Goal: Task Accomplishment & Management: Complete application form

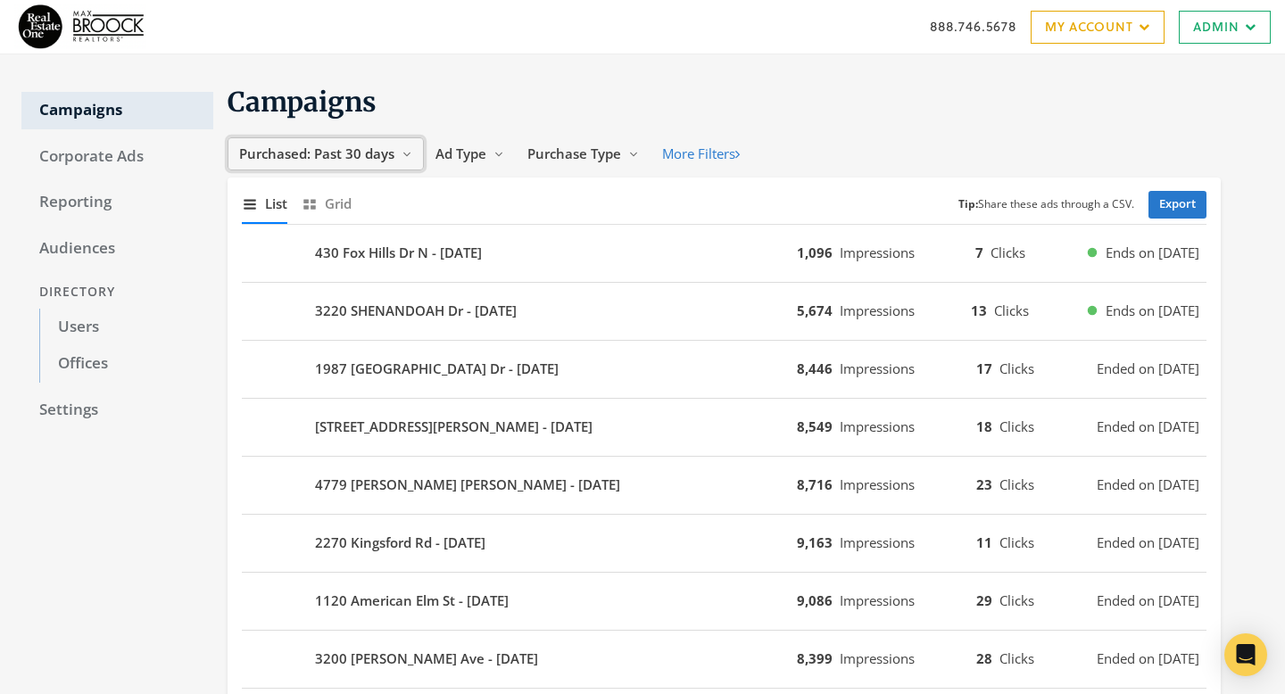
click at [365, 161] on span "Purchased: Past 30 days" at bounding box center [316, 154] width 155 height 18
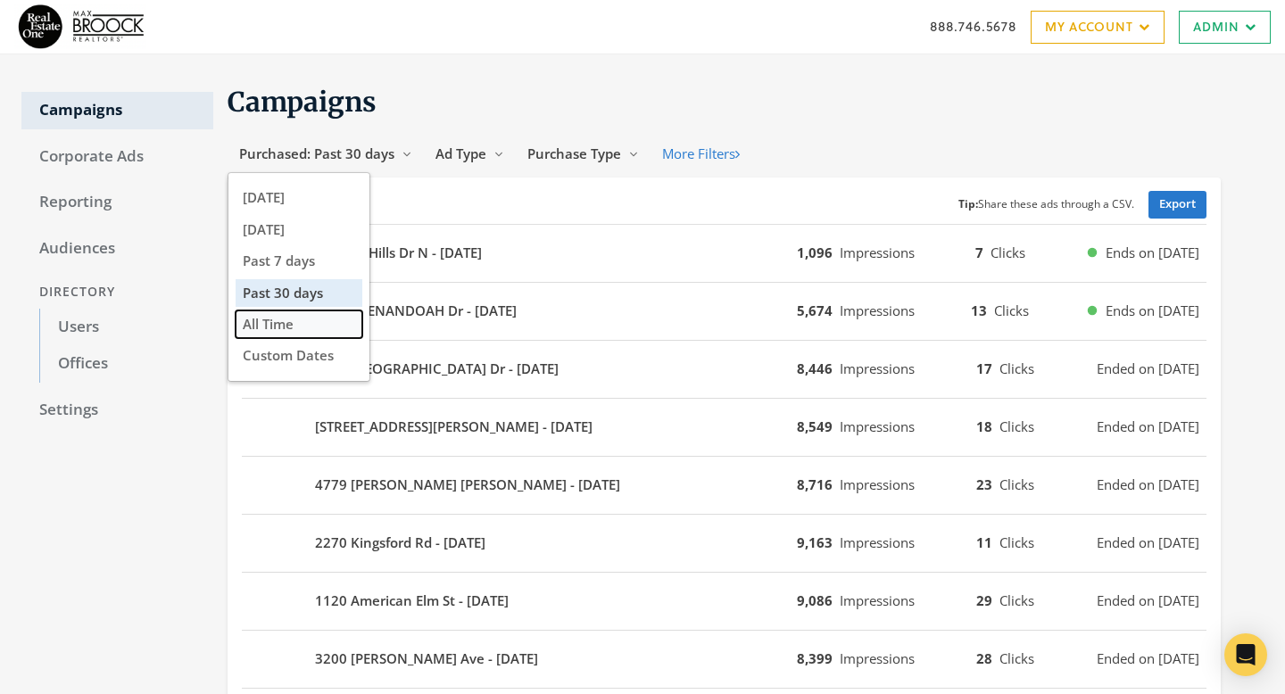
click at [337, 322] on button "All Time" at bounding box center [299, 325] width 127 height 28
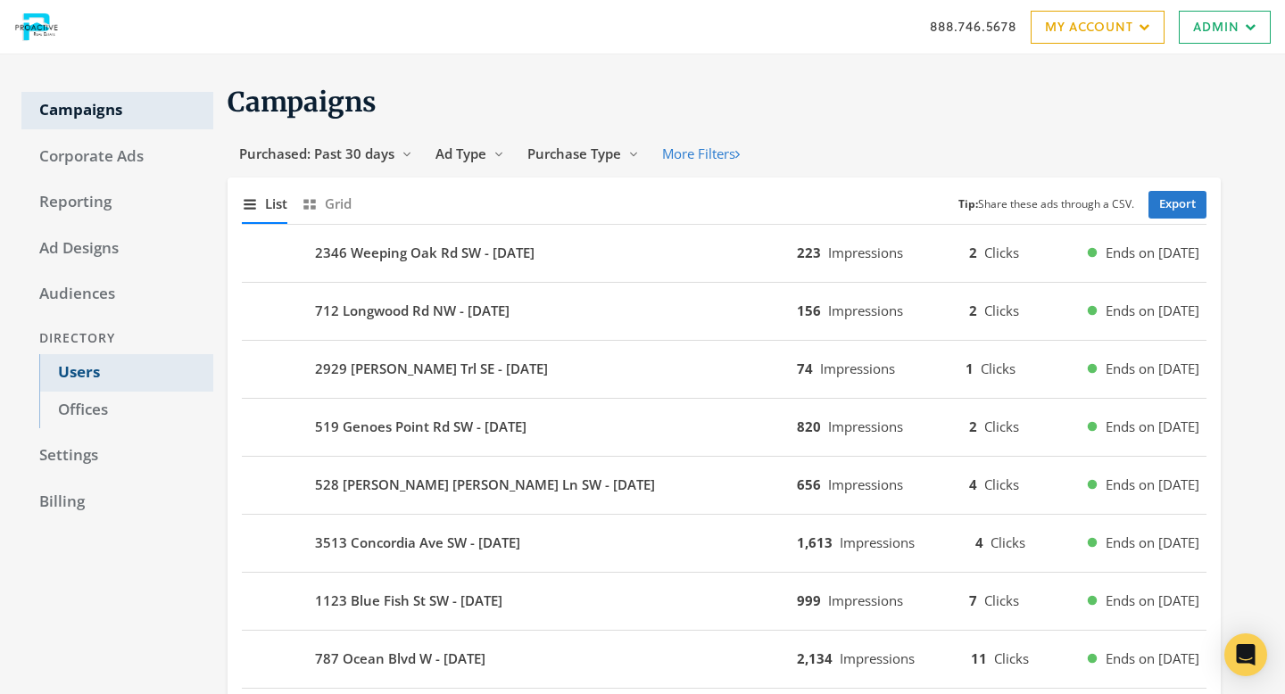
click at [90, 371] on link "Users" at bounding box center [126, 372] width 174 height 37
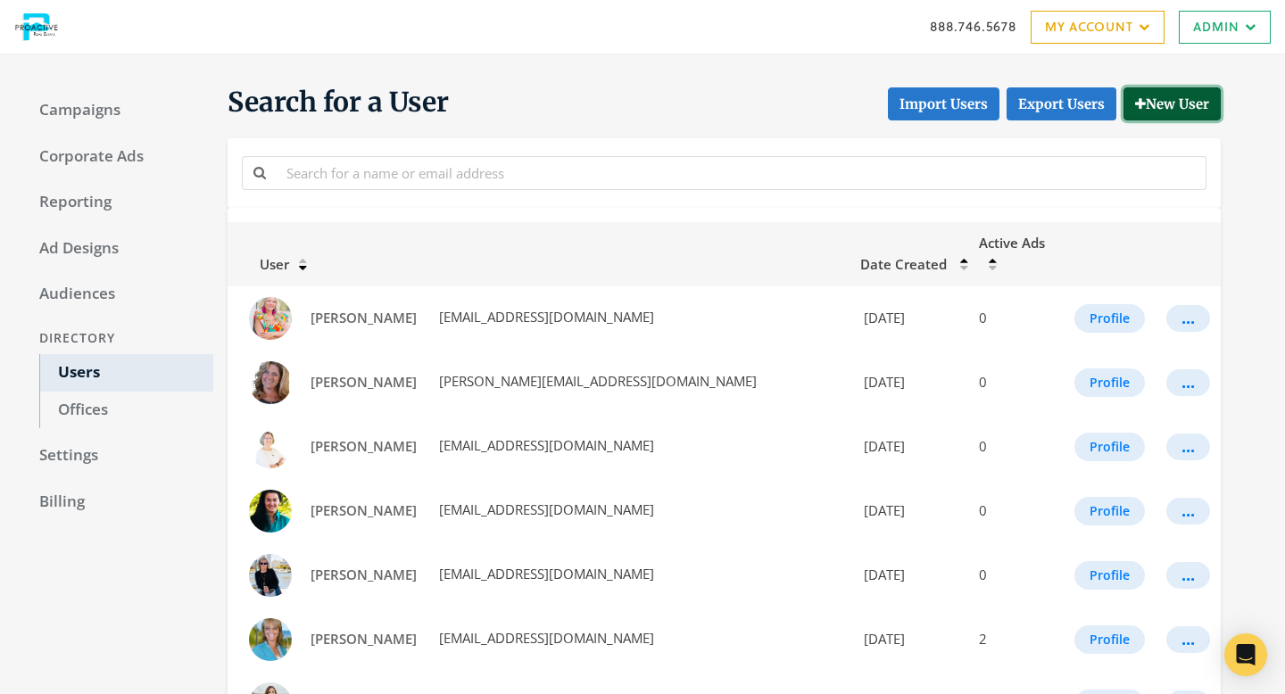
click at [1198, 110] on button "New User" at bounding box center [1172, 103] width 97 height 33
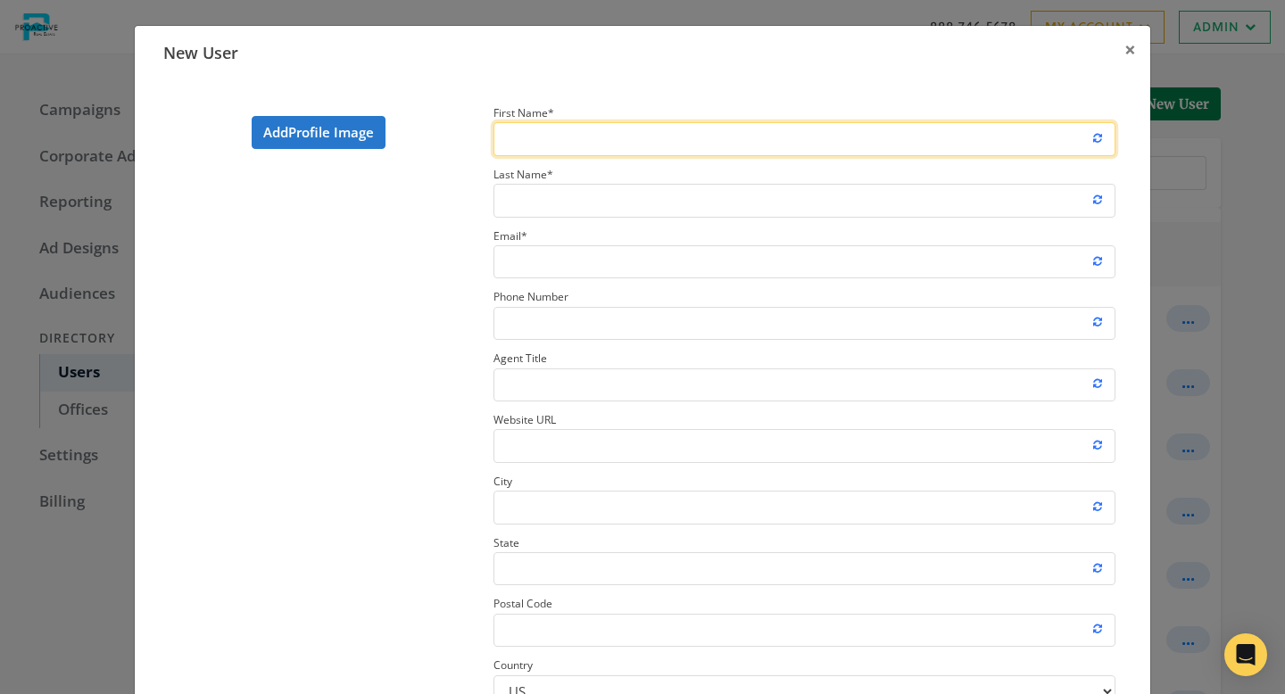
click at [551, 148] on input "First Name *" at bounding box center [805, 138] width 622 height 33
type input "[PERSON_NAME]"
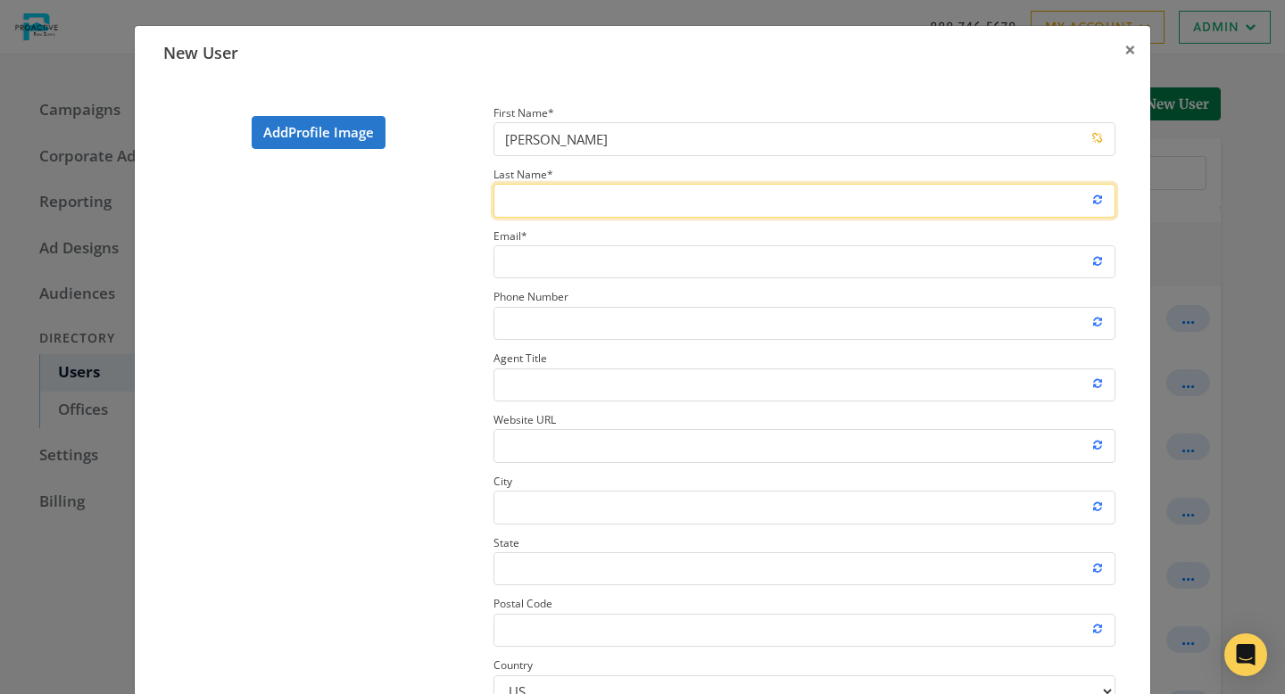
click at [553, 202] on input "Last Name *" at bounding box center [805, 200] width 622 height 33
type input "[PERSON_NAME]"
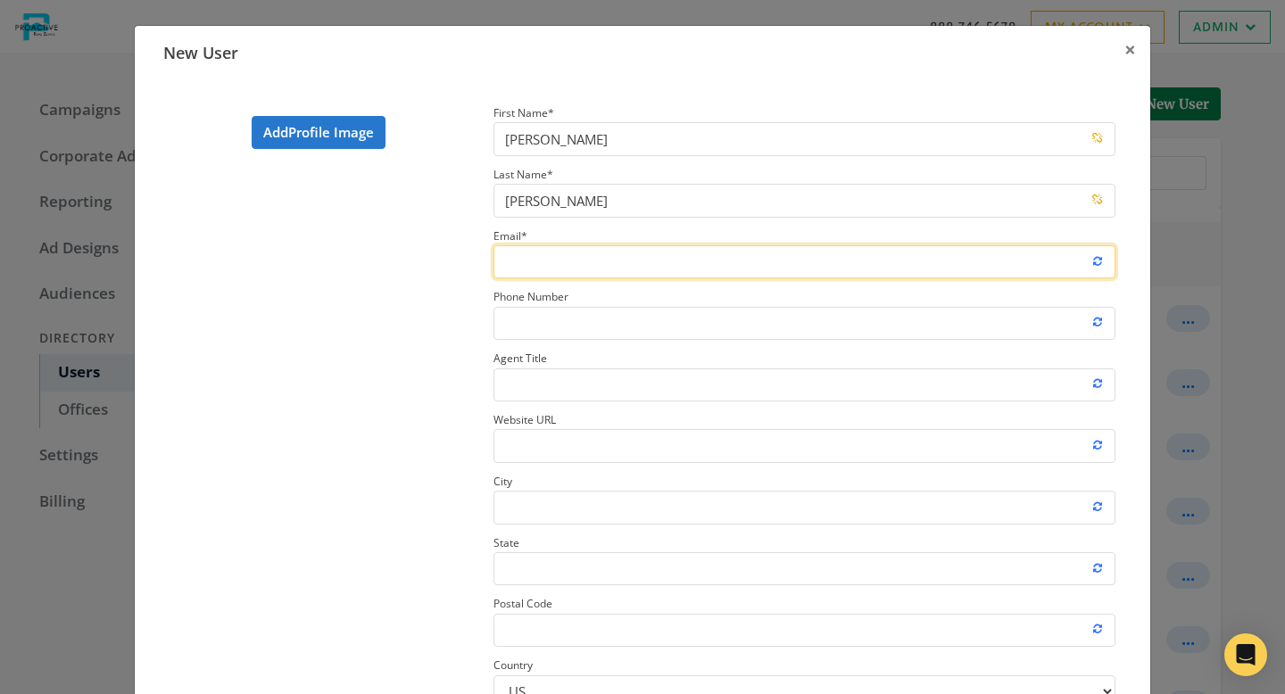
click at [558, 268] on input "Email *" at bounding box center [805, 261] width 622 height 33
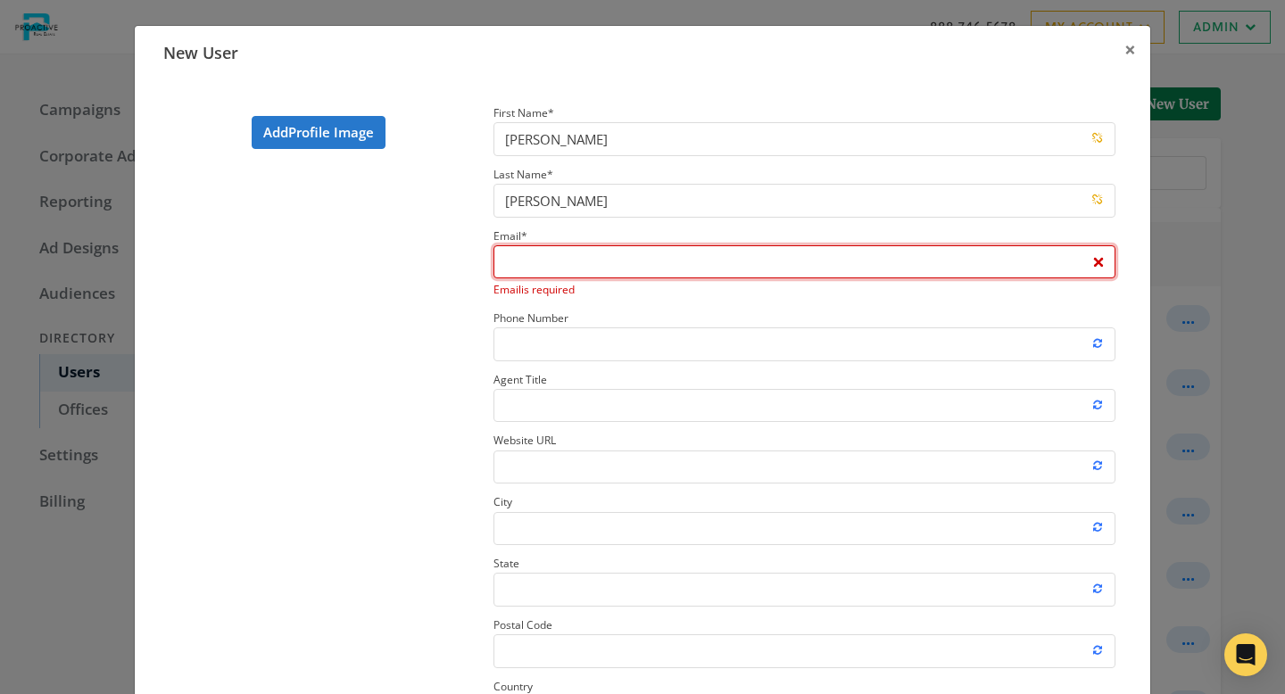
paste input "[PERSON_NAME][EMAIL_ADDRESS][DOMAIN_NAME]"
type input "[PERSON_NAME][EMAIL_ADDRESS][DOMAIN_NAME]"
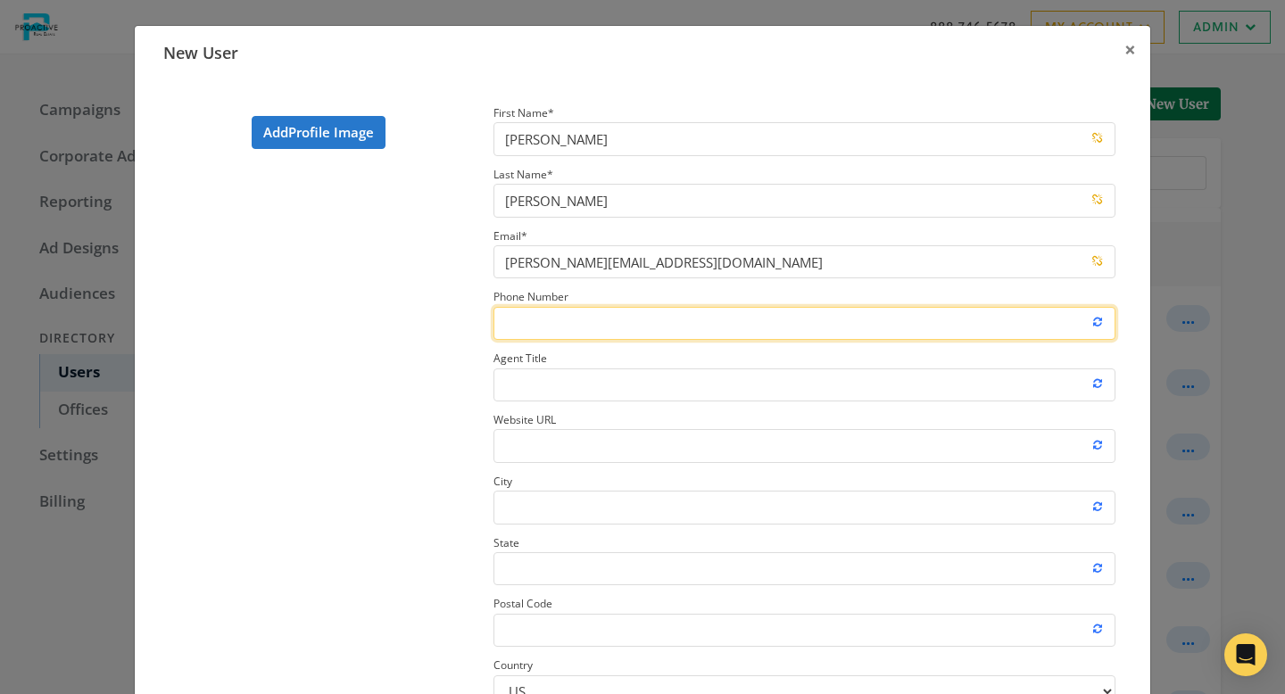
click at [573, 337] on input "Phone Number" at bounding box center [805, 323] width 622 height 33
paste input "[PHONE_NUMBER]"
type input "[PHONE_NUMBER]"
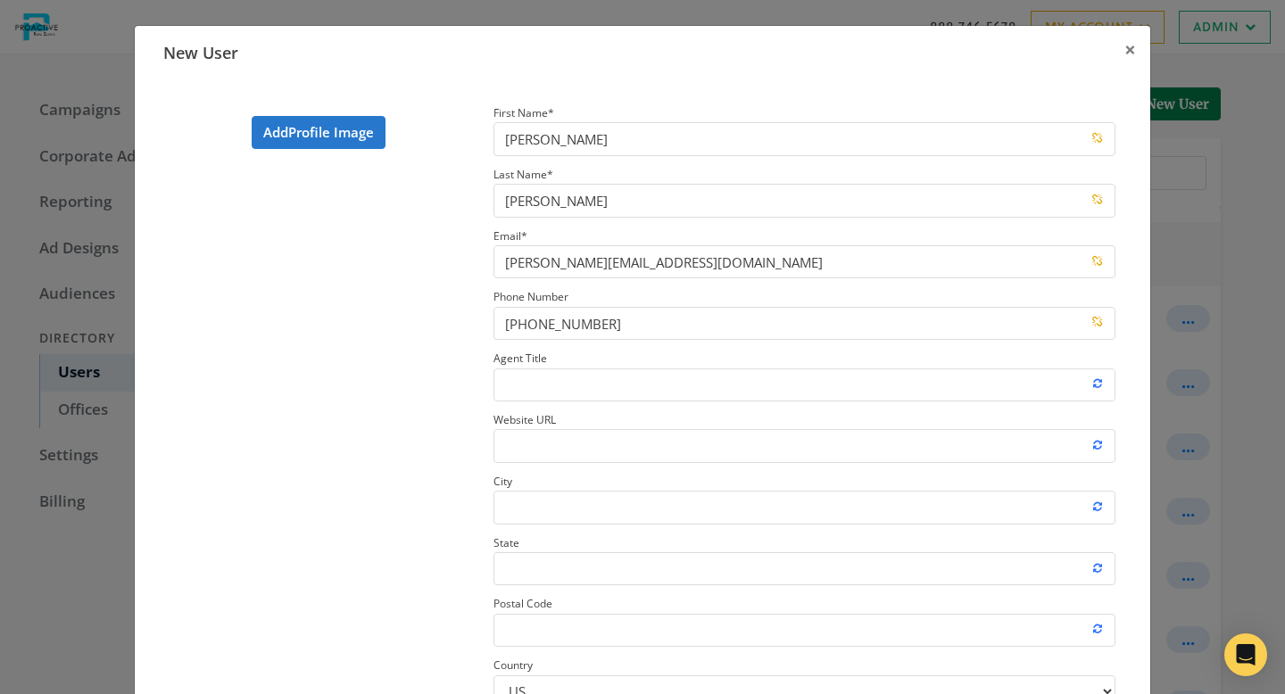
click at [413, 399] on section "Add Profile Image" at bounding box center [318, 470] width 324 height 736
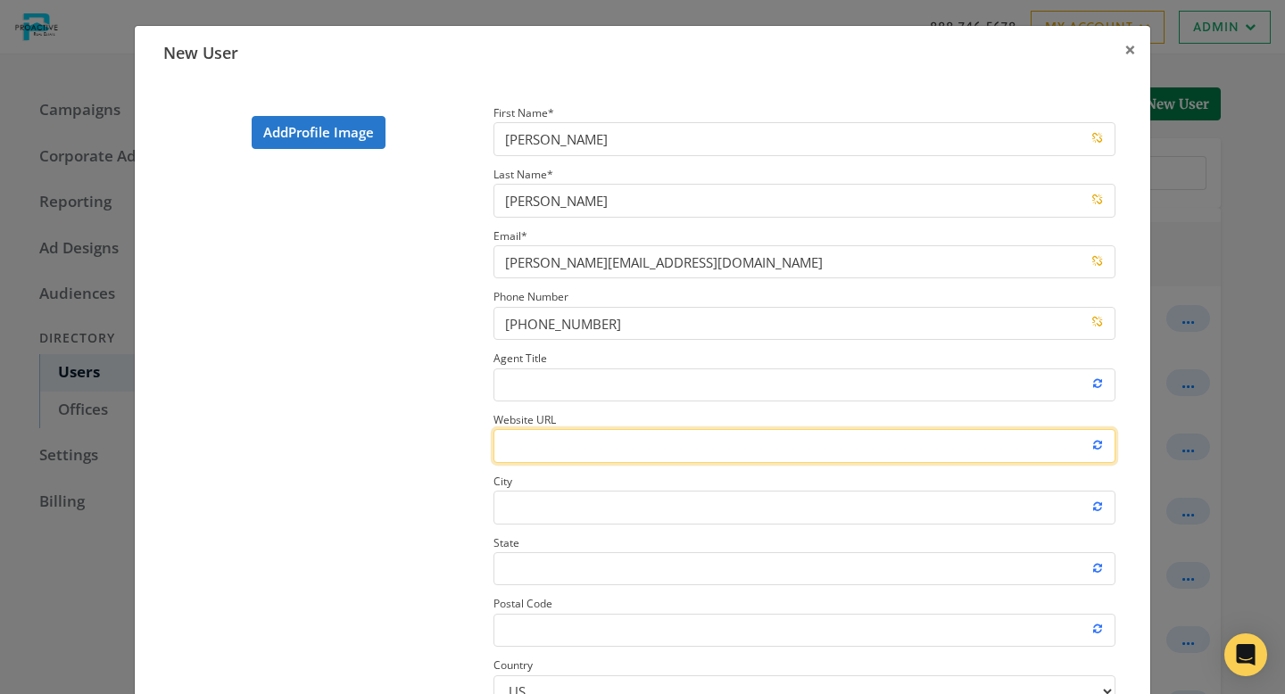
click at [617, 449] on input "Website URL" at bounding box center [805, 445] width 622 height 33
paste input "[URL][DOMAIN_NAME][PERSON_NAME]"
type input "[URL][DOMAIN_NAME][PERSON_NAME]"
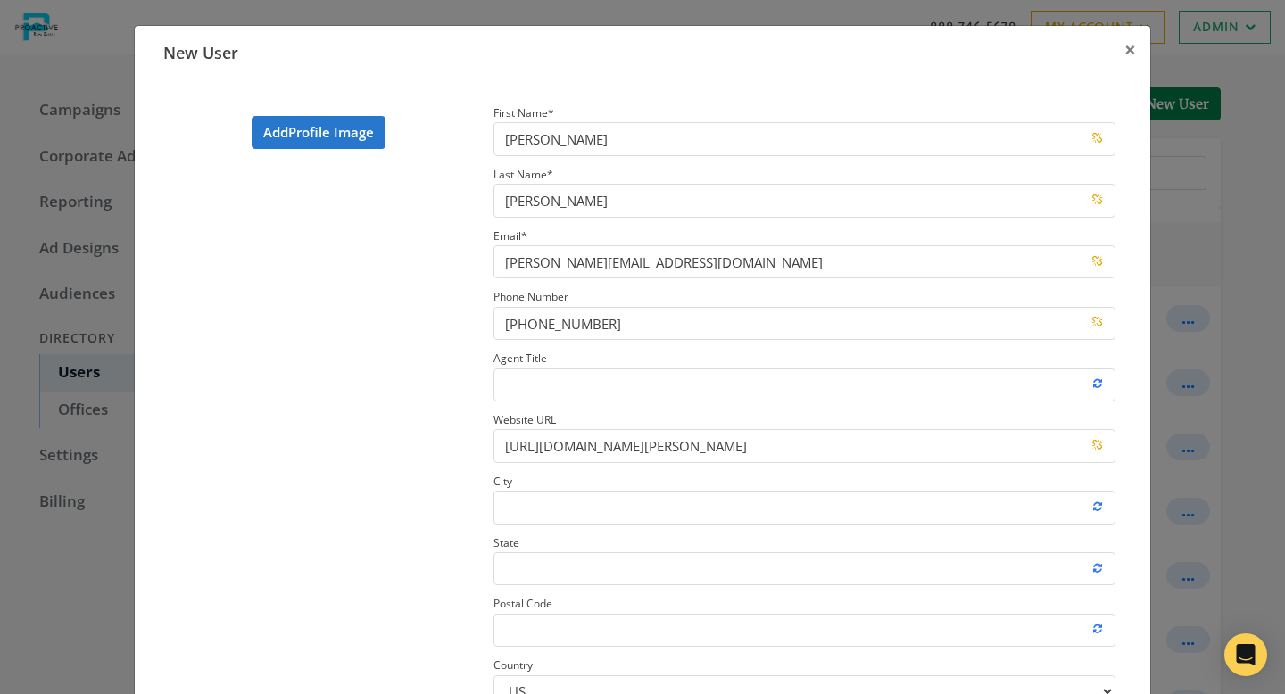
click at [252, 440] on section "Add Profile Image" at bounding box center [318, 470] width 324 height 736
click at [301, 124] on label "Add Profile Image" at bounding box center [319, 132] width 134 height 33
click at [0, 0] on input "Add Profile Image" at bounding box center [0, 0] width 0 height 0
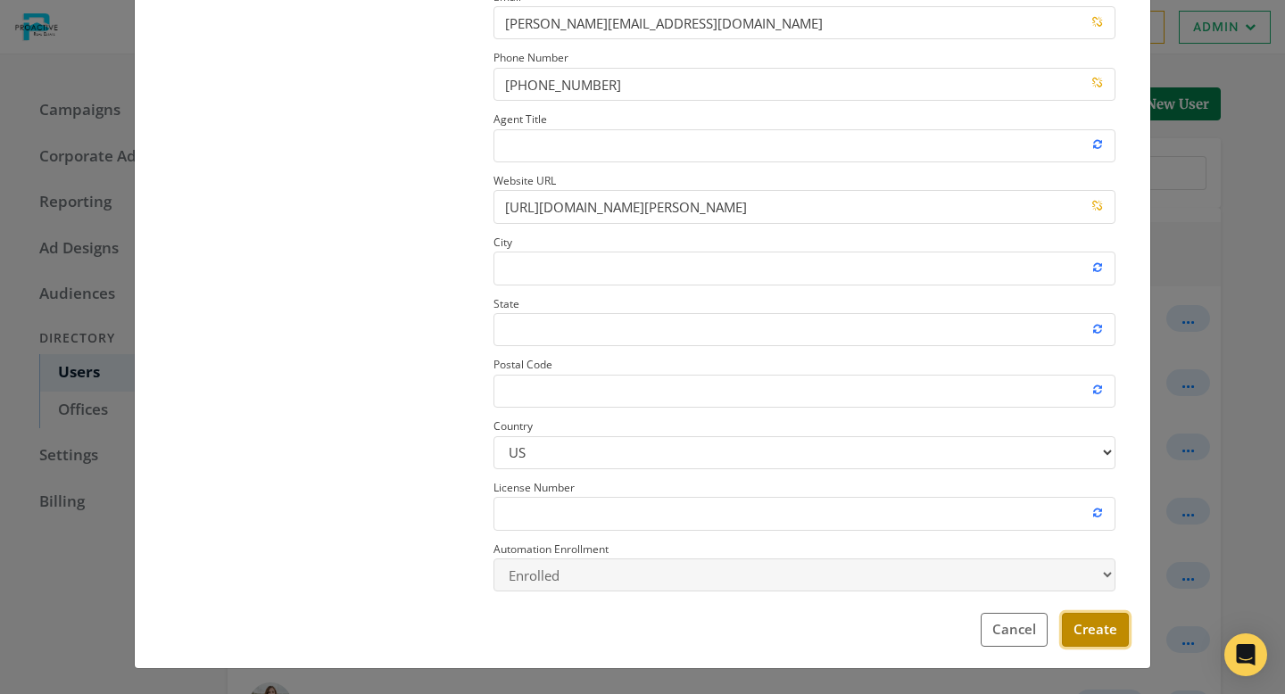
click at [1091, 628] on button "Create" at bounding box center [1095, 629] width 67 height 33
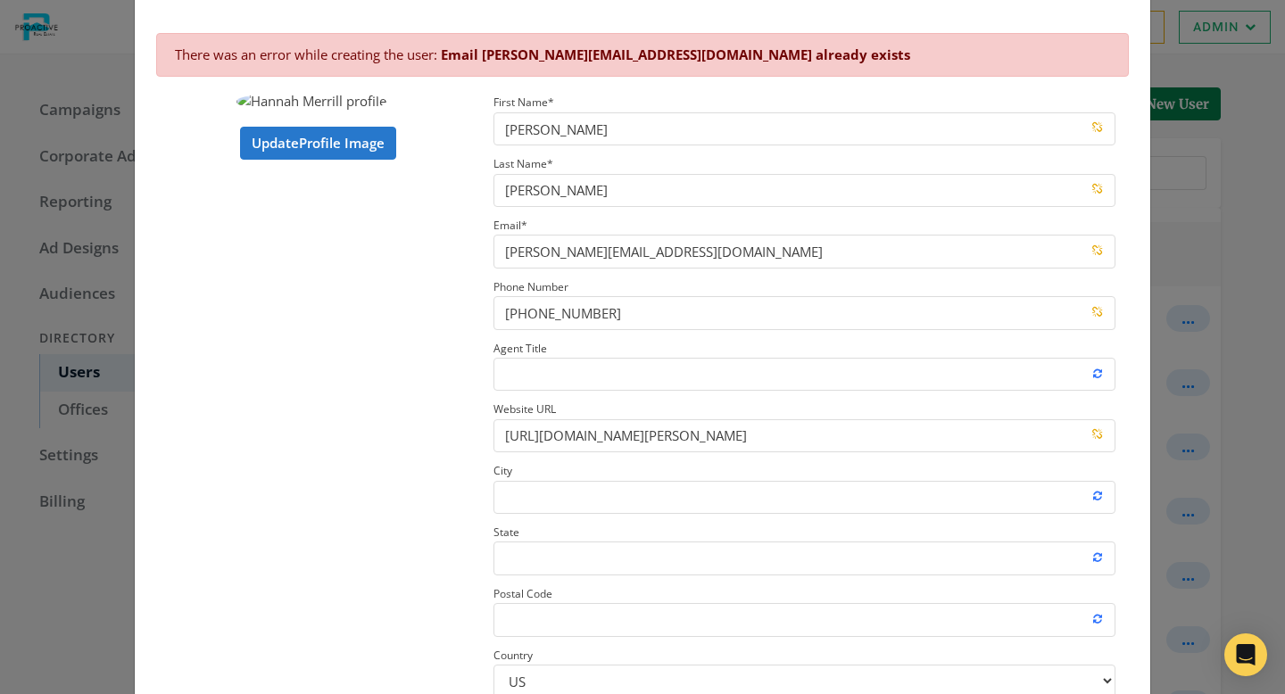
scroll to position [0, 0]
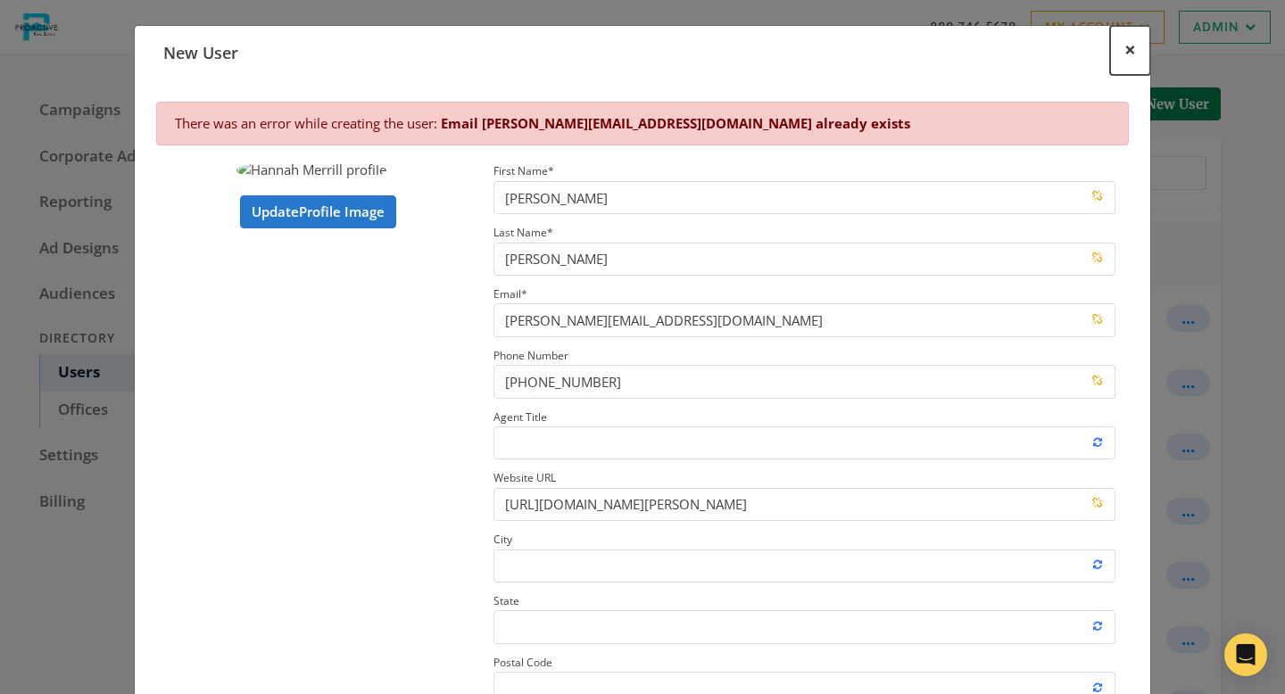
click at [1128, 41] on span "×" at bounding box center [1131, 50] width 12 height 28
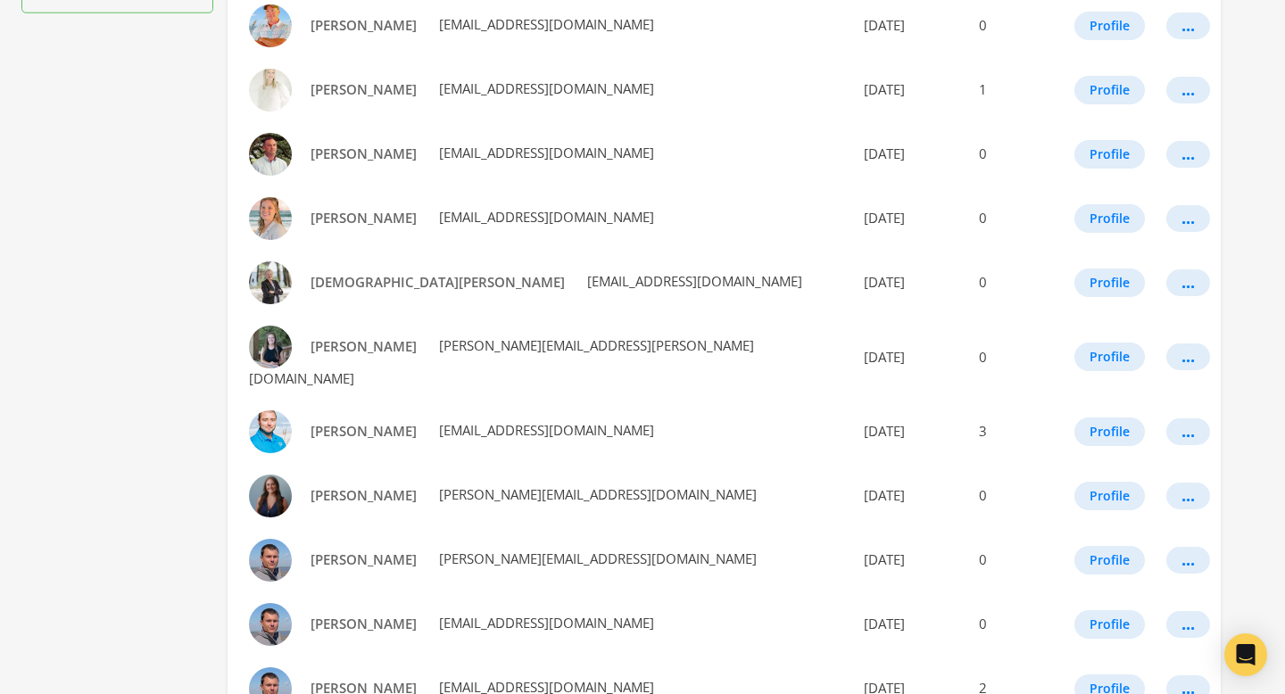
scroll to position [763, 0]
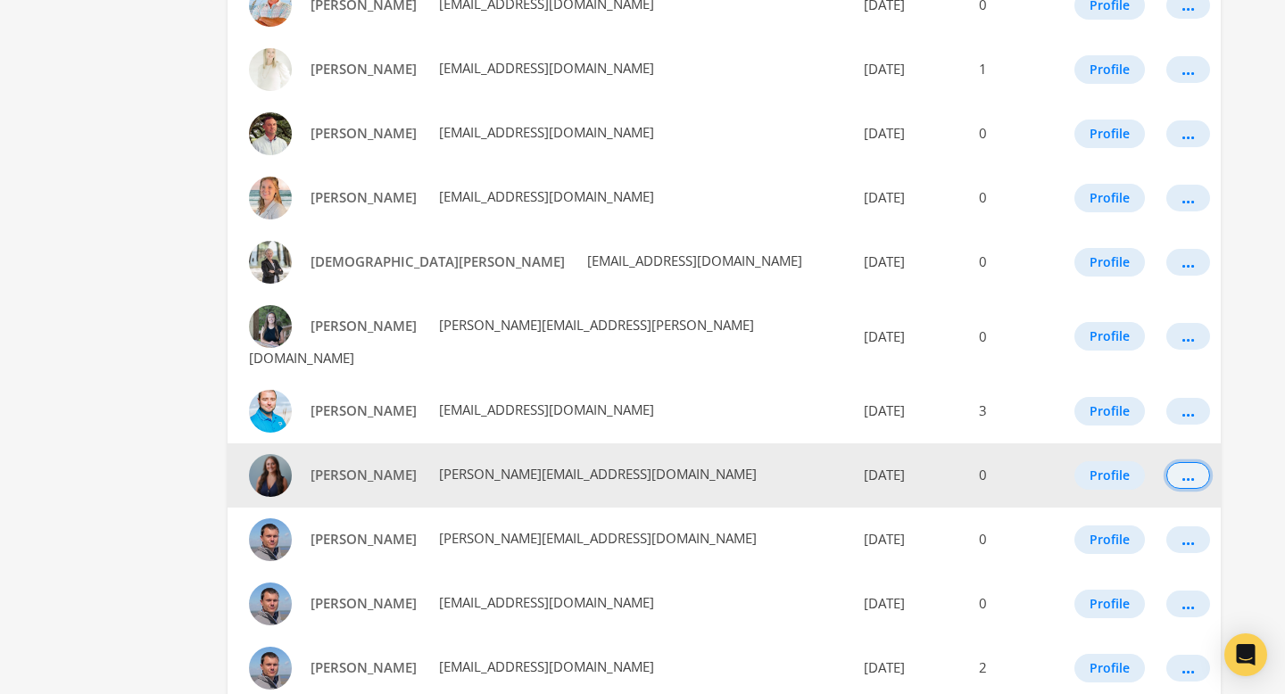
click at [1182, 475] on div "..." at bounding box center [1188, 476] width 13 height 2
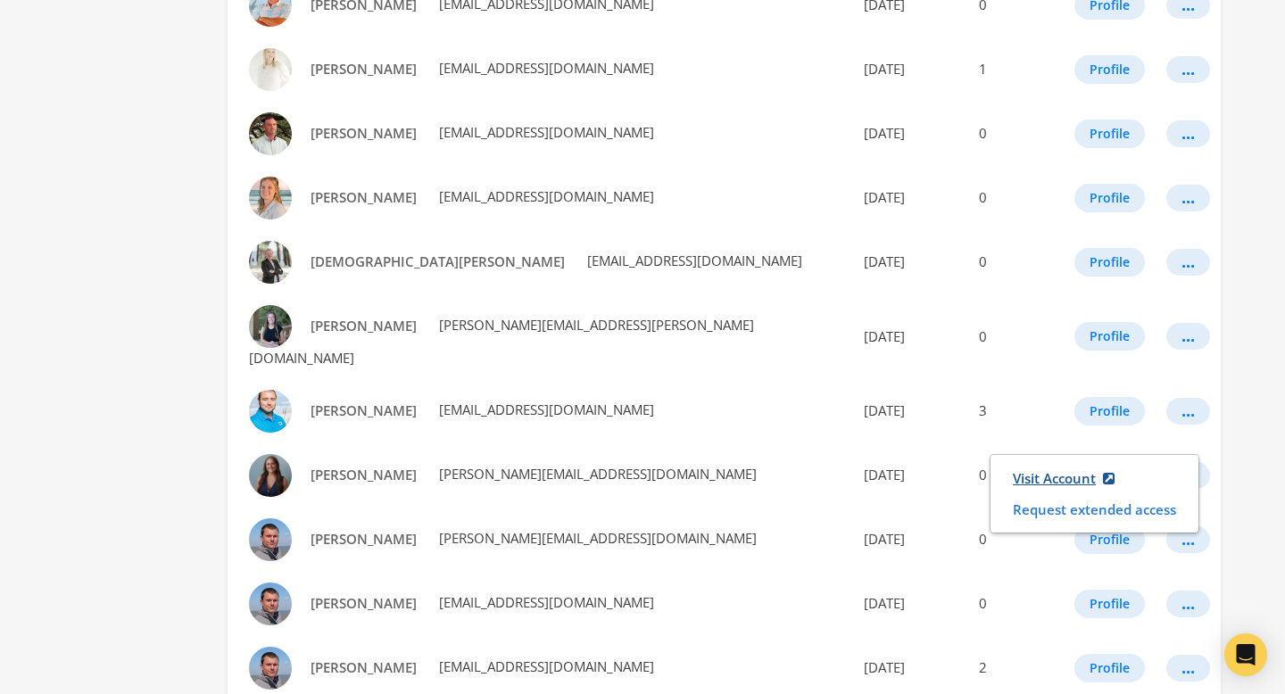
click at [1051, 472] on link "Visit Account" at bounding box center [1063, 478] width 125 height 33
